Goal: Task Accomplishment & Management: Use online tool/utility

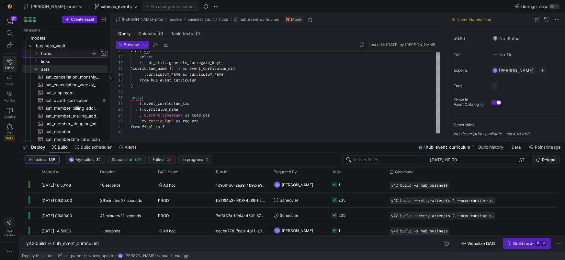
click at [34, 55] on y42-icon "Press SPACE to select this row." at bounding box center [35, 53] width 5 height 5
click at [37, 54] on icon at bounding box center [36, 54] width 5 height 4
click at [35, 69] on icon "Press SPACE to select this row." at bounding box center [36, 69] width 5 height 4
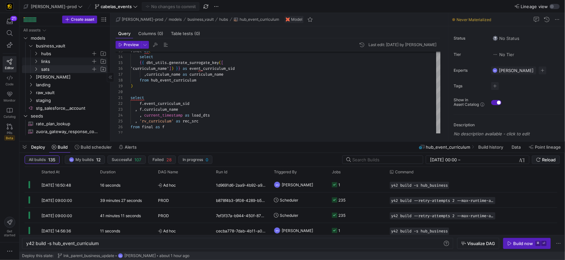
click at [36, 64] on y42-icon "Press SPACE to select this row." at bounding box center [35, 61] width 5 height 5
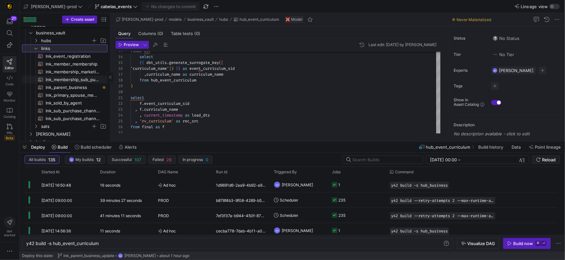
scroll to position [19, 0]
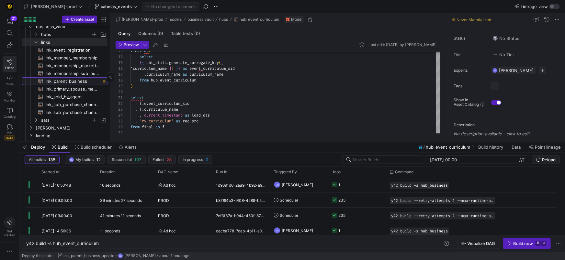
click at [70, 81] on span "lnk_parent_business​​​​​​​​​​" at bounding box center [73, 80] width 54 height 7
type textarea "{{ config( materialized = 'incremental' ) }} with parent_account as ( select di…"
type textarea "y42 build -s lnk_parent_business"
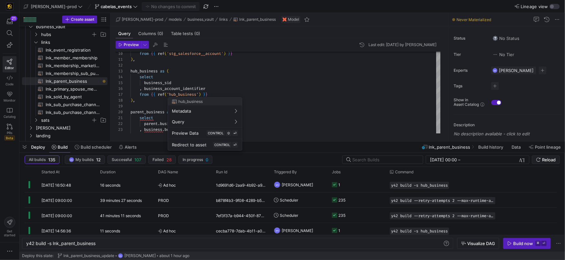
click at [189, 88] on div at bounding box center [282, 130] width 565 height 260
click at [189, 88] on span "business_account_identifier" at bounding box center [174, 88] width 61 height 5
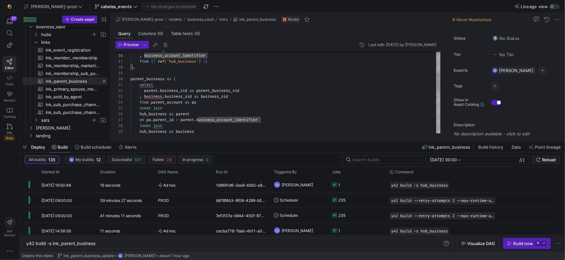
type textarea "select [DOMAIN_NAME]_sid as parent_business_sid , [DOMAIN_NAME]_sid as business…"
click at [269, 109] on div "inner join" at bounding box center [286, 108] width 310 height 6
click at [273, 107] on div "inner join" at bounding box center [286, 108] width 310 height 6
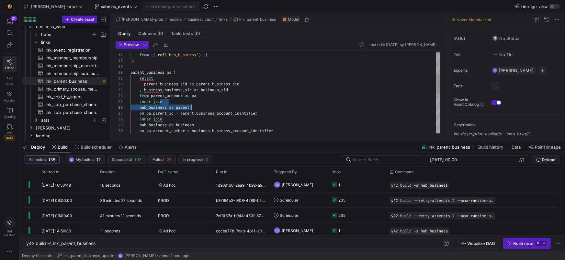
click at [302, 104] on div "from { { ref ( 'hub_business' ) } } ) , parent_business as ( select parent . bu…" at bounding box center [286, 127] width 310 height 349
click at [302, 104] on div "hub_business as parent" at bounding box center [286, 107] width 310 height 6
click at [262, 81] on div "parent . business_sid as parent_business_sid" at bounding box center [286, 84] width 310 height 6
